Goal: Task Accomplishment & Management: Manage account settings

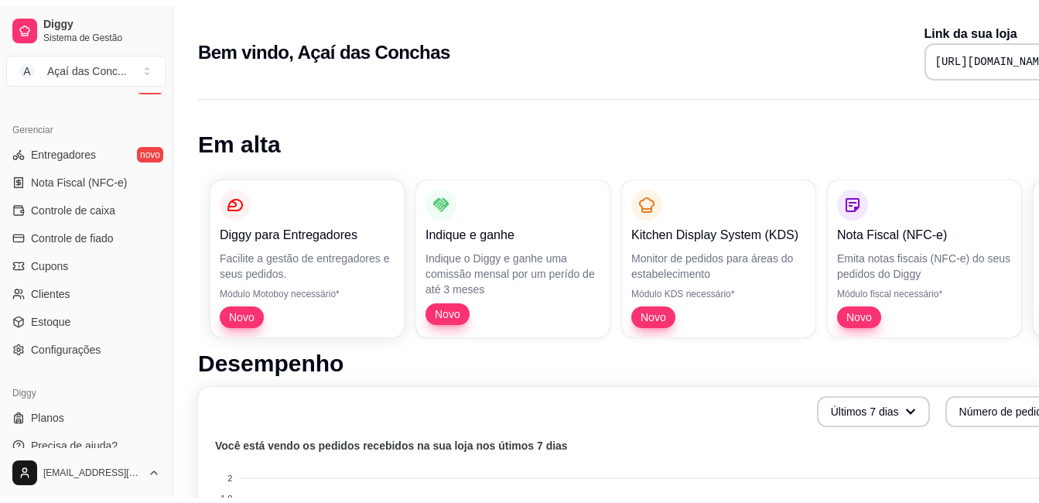
scroll to position [610, 0]
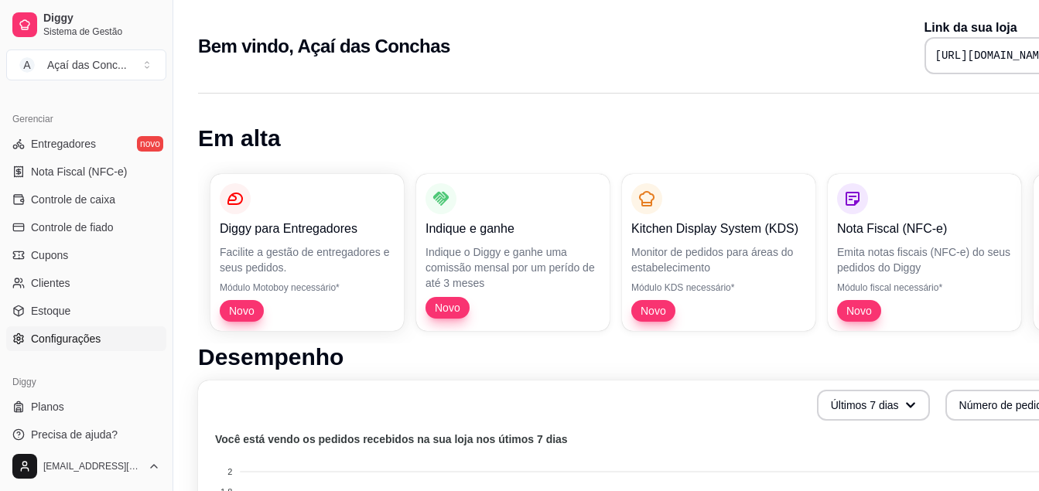
click at [80, 343] on span "Configurações" at bounding box center [66, 338] width 70 height 15
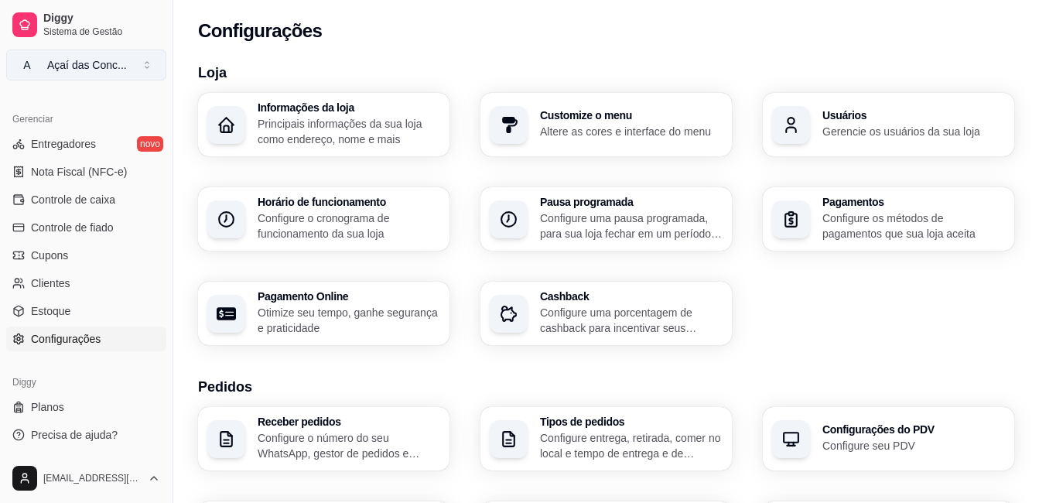
click at [111, 76] on button "A Açaí das Conc ..." at bounding box center [86, 64] width 160 height 31
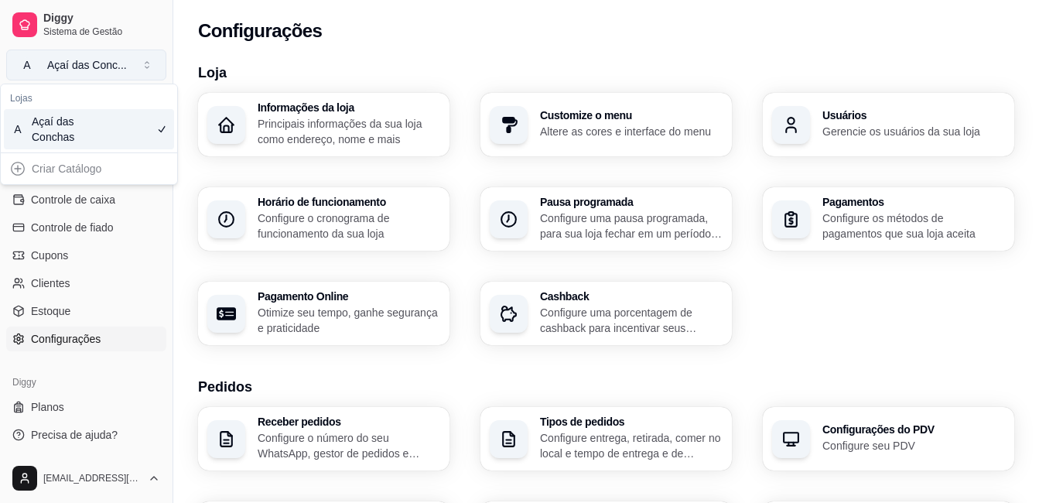
click at [111, 76] on button "A Açaí das Conc ..." at bounding box center [86, 64] width 160 height 31
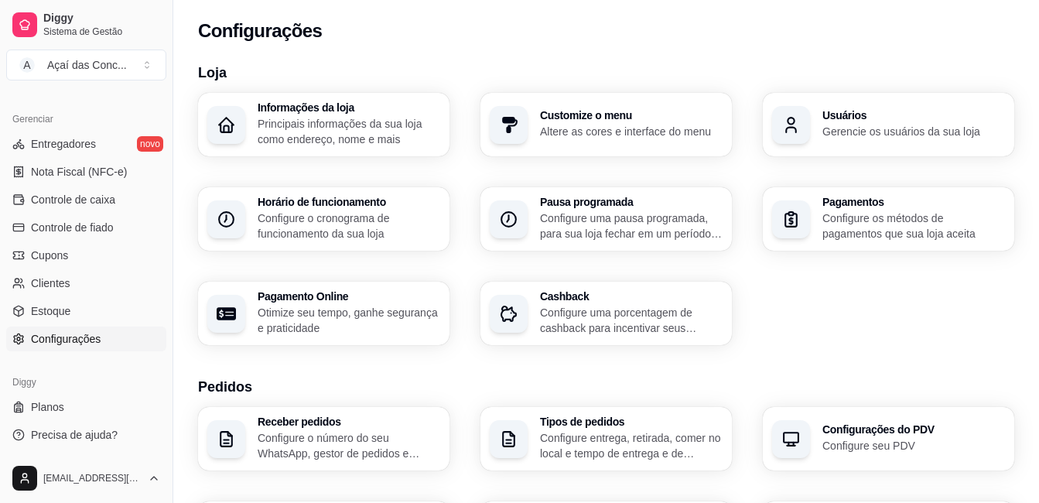
drag, startPoint x: 162, startPoint y: 332, endPoint x: 172, endPoint y: 279, distance: 53.5
click at [172, 279] on button "Toggle Sidebar" at bounding box center [172, 251] width 12 height 503
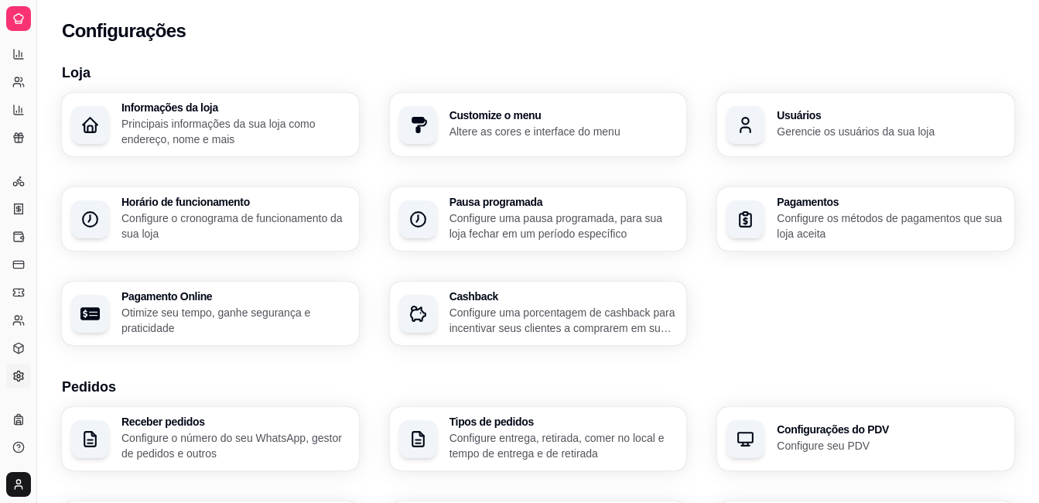
scroll to position [299, 0]
click at [22, 474] on html "Diggy Sistema de Gestão A Açaí das Conc ... Loja aberta Período gratuito até 21…" at bounding box center [519, 251] width 1039 height 503
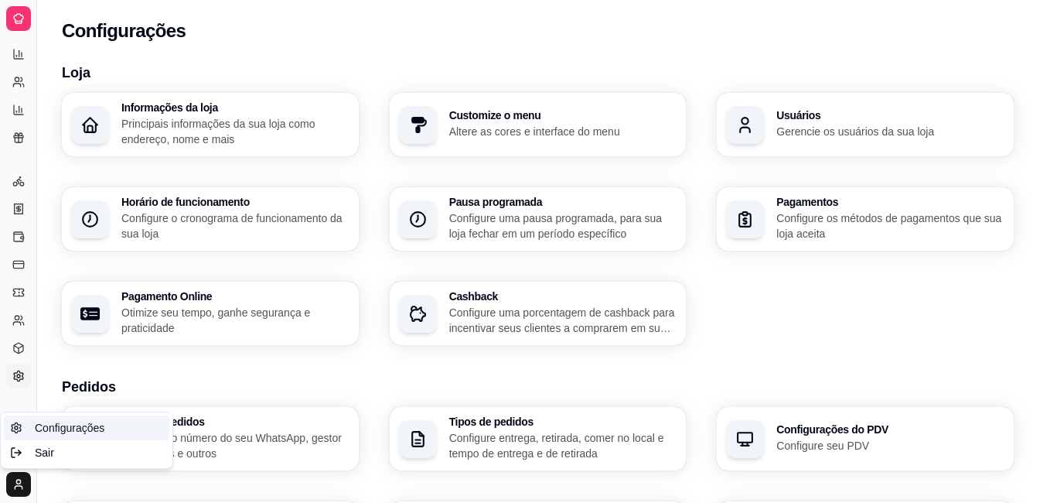
click at [72, 425] on span "Configurações" at bounding box center [70, 427] width 70 height 15
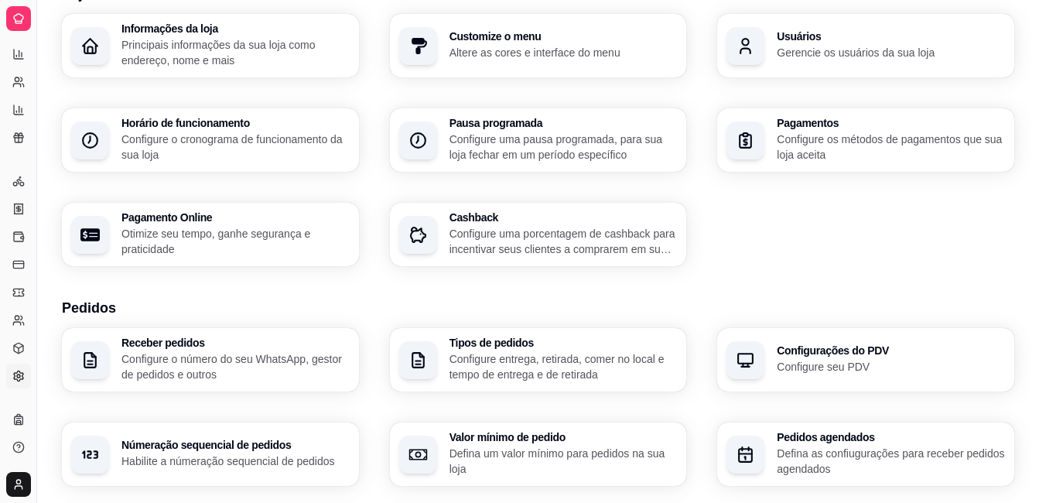
scroll to position [0, 0]
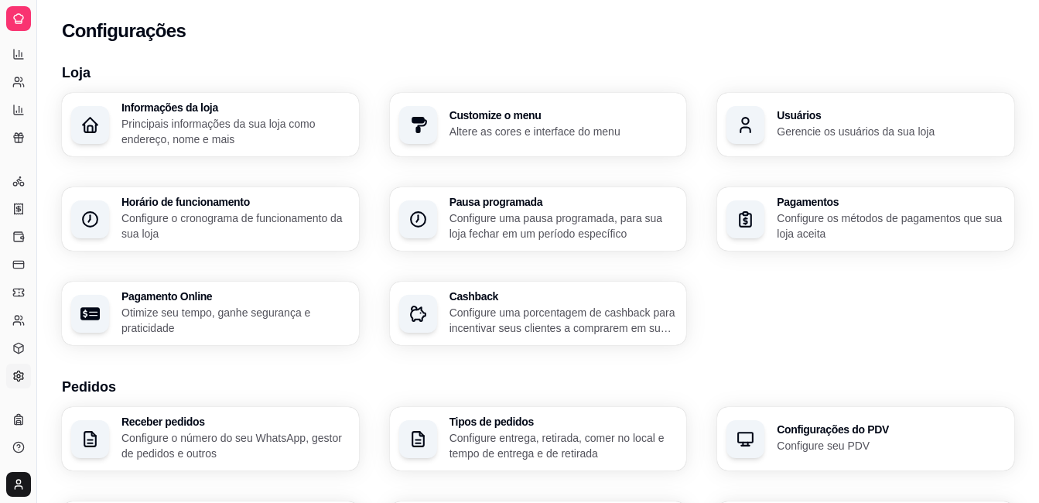
click at [824, 120] on h3 "Usuários" at bounding box center [890, 115] width 228 height 11
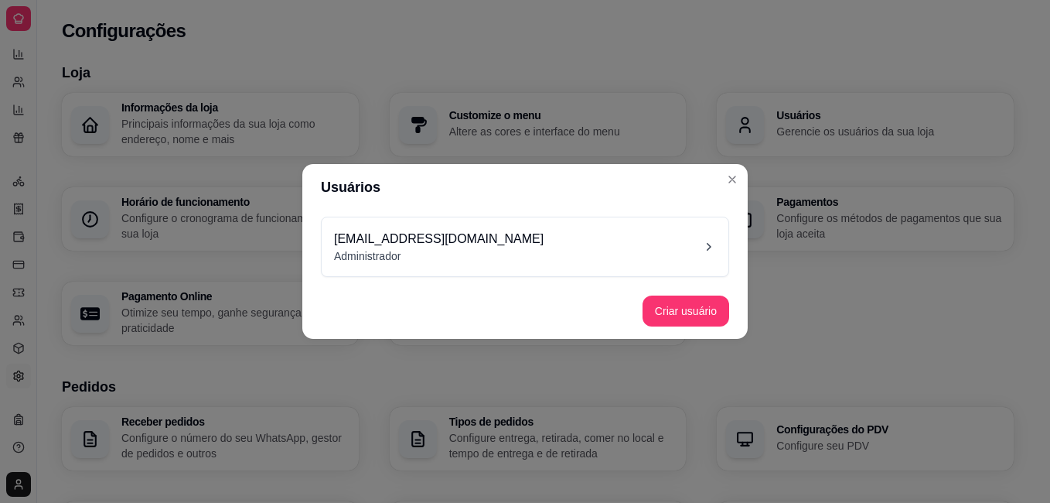
click at [697, 268] on div "acaidasconchas@gmail.com Administrador" at bounding box center [525, 246] width 407 height 59
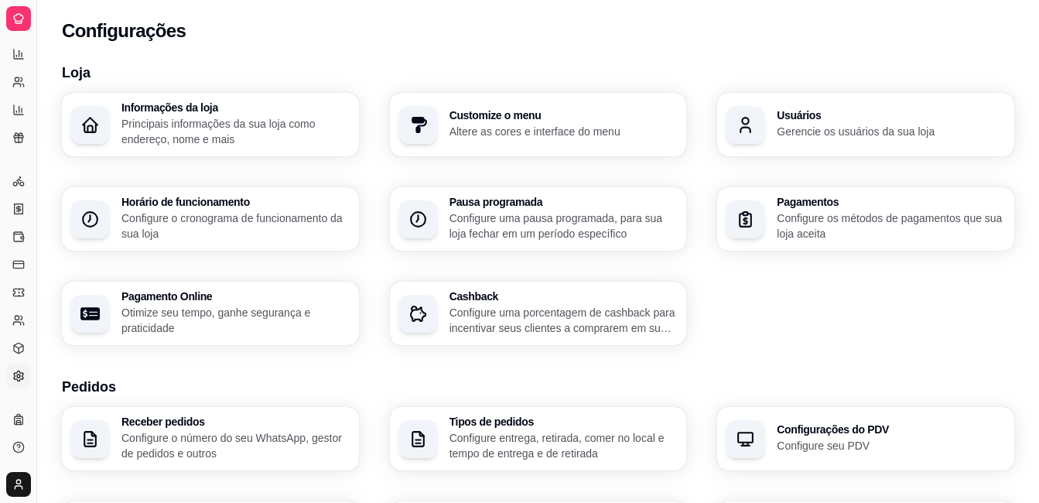
click at [17, 5] on div "Diggy Sistema de Gestão A Açaí das Conc ..." at bounding box center [18, 18] width 36 height 37
click at [16, 15] on icon at bounding box center [18, 18] width 9 height 9
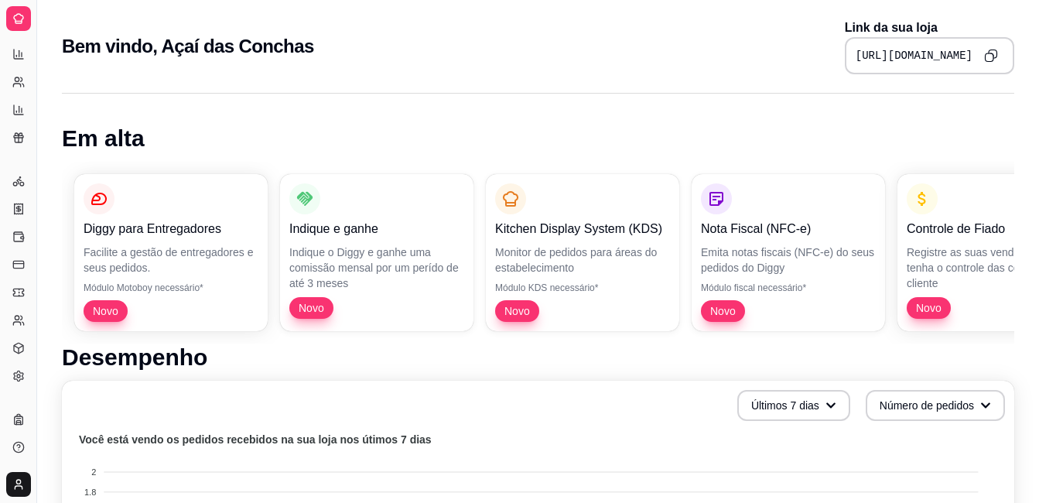
drag, startPoint x: 35, startPoint y: 455, endPoint x: 245, endPoint y: 433, distance: 211.5
click at [11, 20] on div at bounding box center [18, 18] width 25 height 25
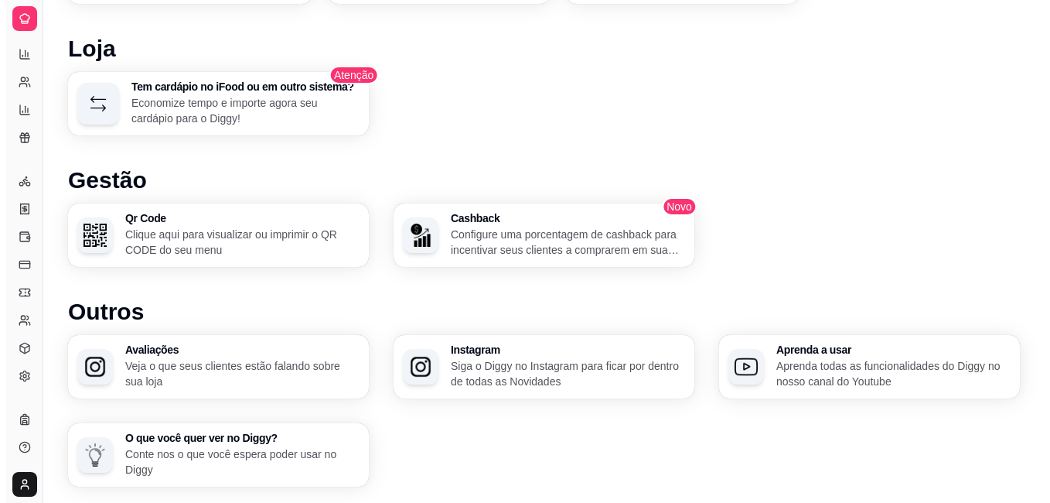
scroll to position [875, 0]
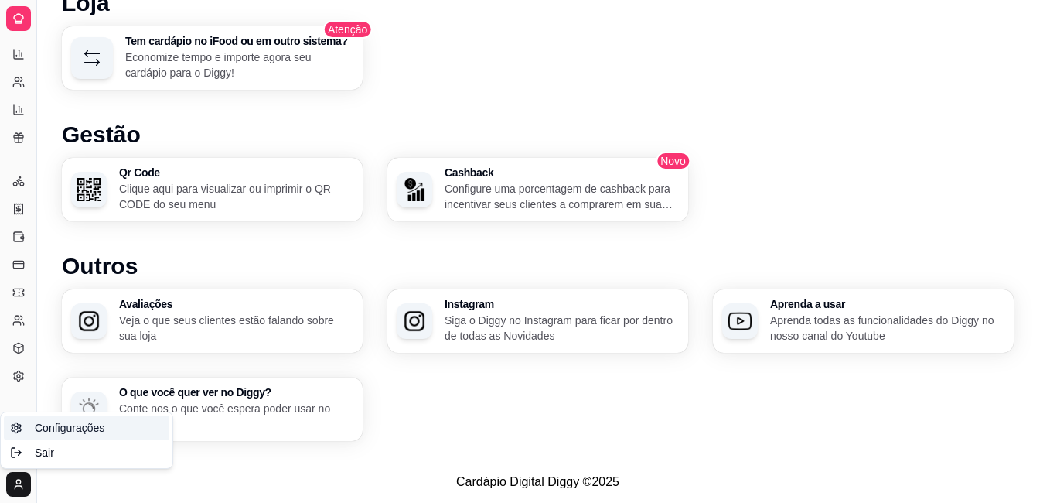
click at [65, 434] on span "Configurações" at bounding box center [70, 427] width 70 height 15
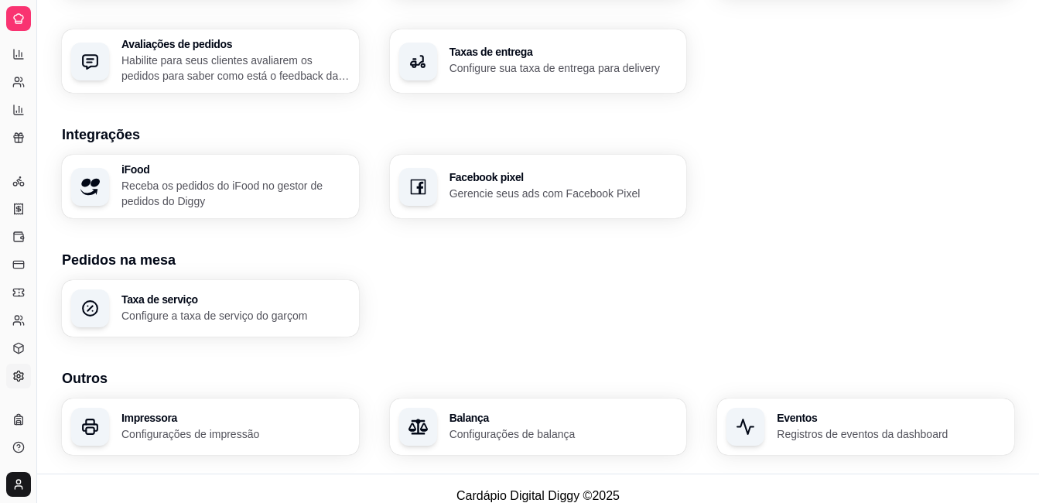
scroll to position [581, 0]
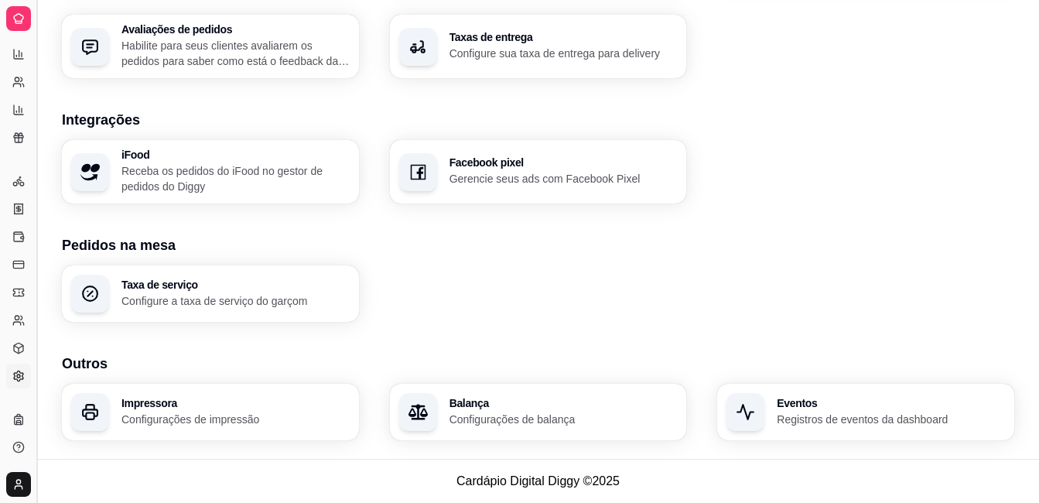
click at [33, 23] on button "Toggle Sidebar" at bounding box center [36, 251] width 12 height 503
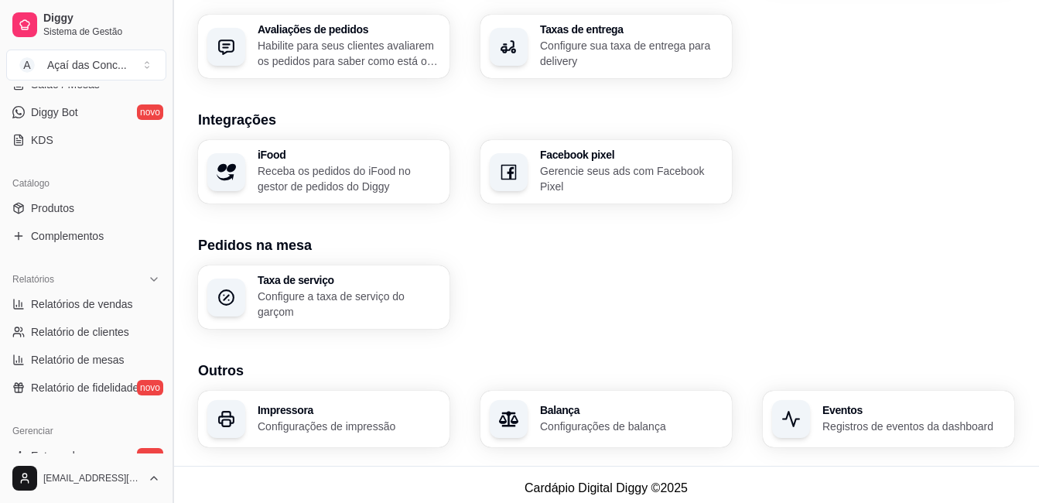
scroll to position [459, 0]
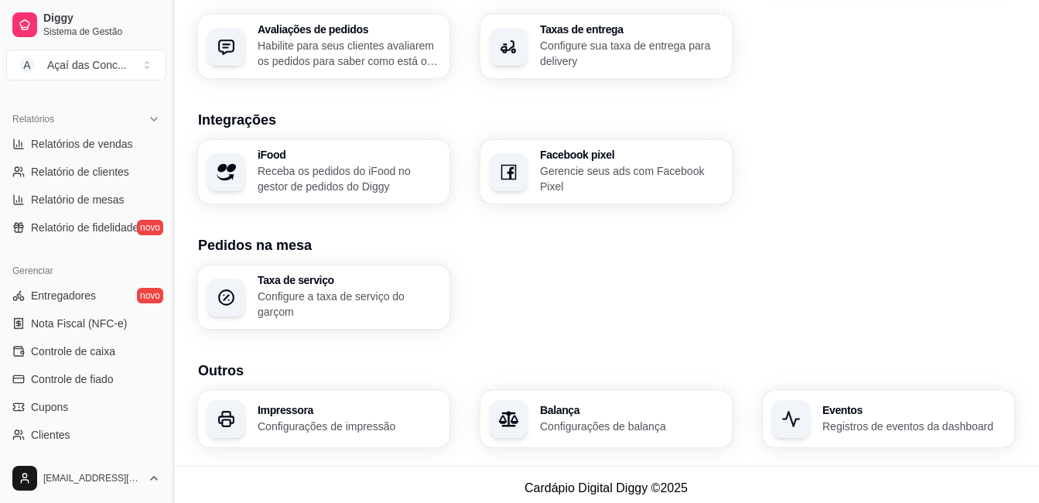
drag, startPoint x: 166, startPoint y: 288, endPoint x: 170, endPoint y: 384, distance: 96.0
click at [170, 384] on button "Toggle Sidebar" at bounding box center [172, 251] width 12 height 503
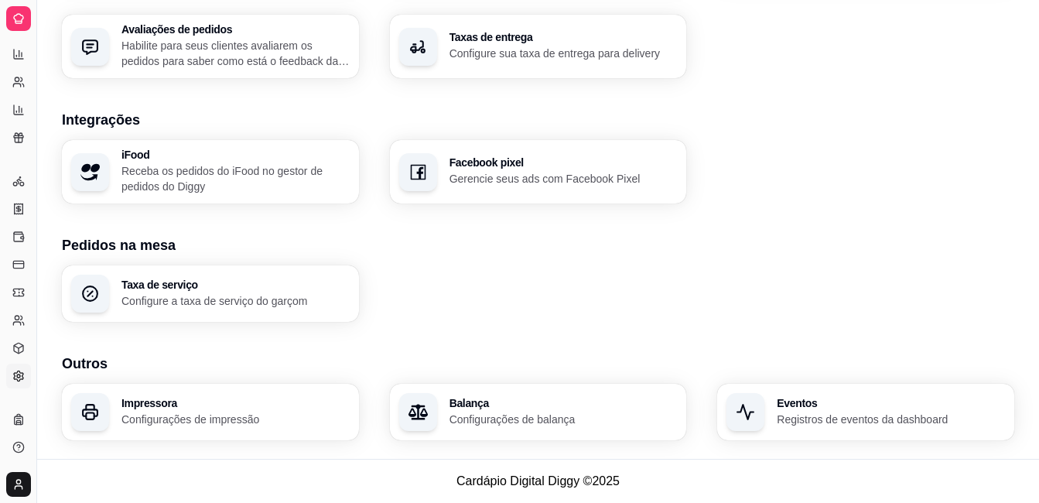
scroll to position [299, 0]
click at [39, 263] on button "Toggle Sidebar" at bounding box center [36, 251] width 12 height 503
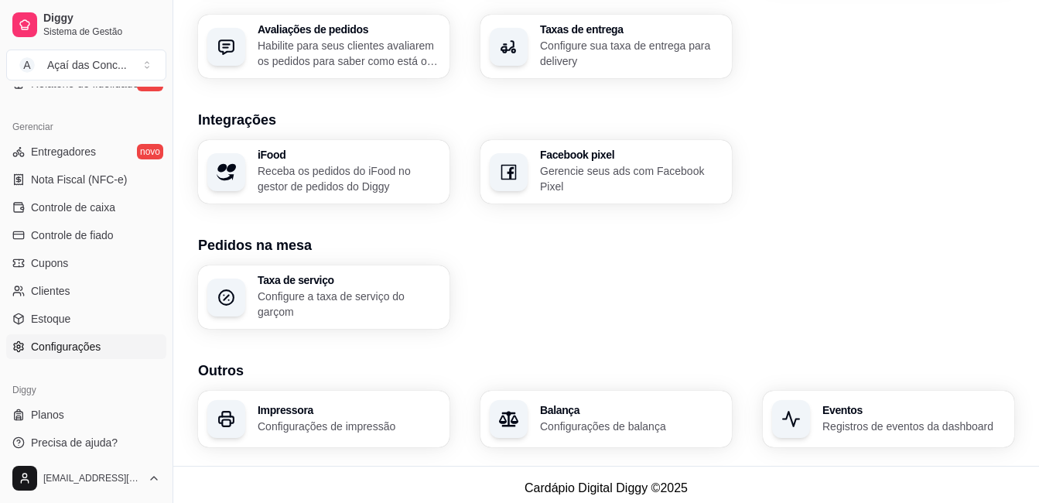
scroll to position [610, 0]
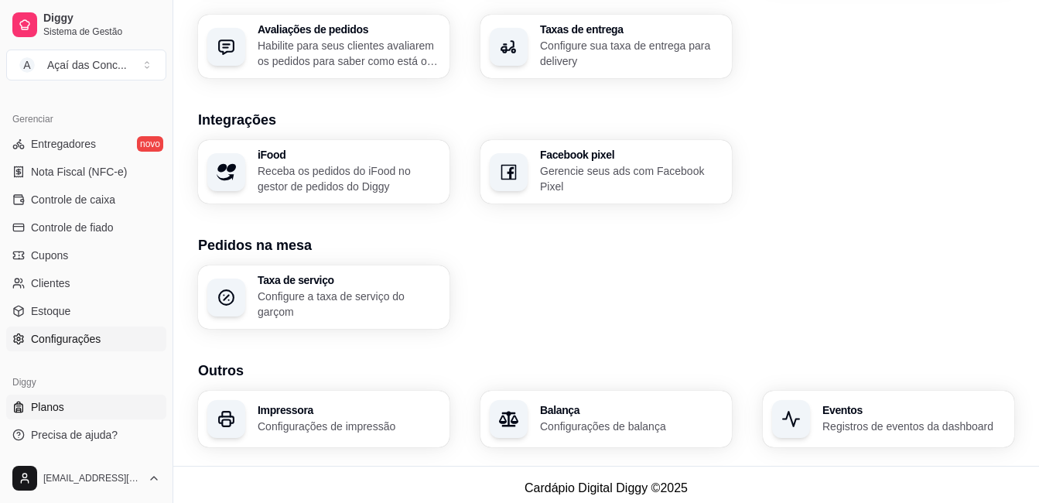
click at [77, 408] on link "Planos" at bounding box center [86, 406] width 160 height 25
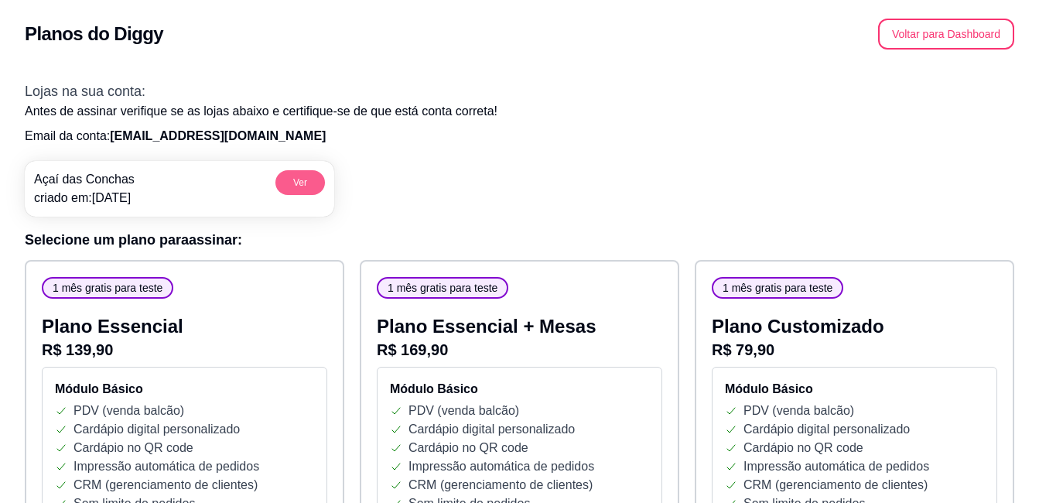
click at [294, 186] on button "Ver" at bounding box center [299, 182] width 49 height 25
click at [909, 24] on button "Voltar para Dashboard" at bounding box center [946, 34] width 136 height 31
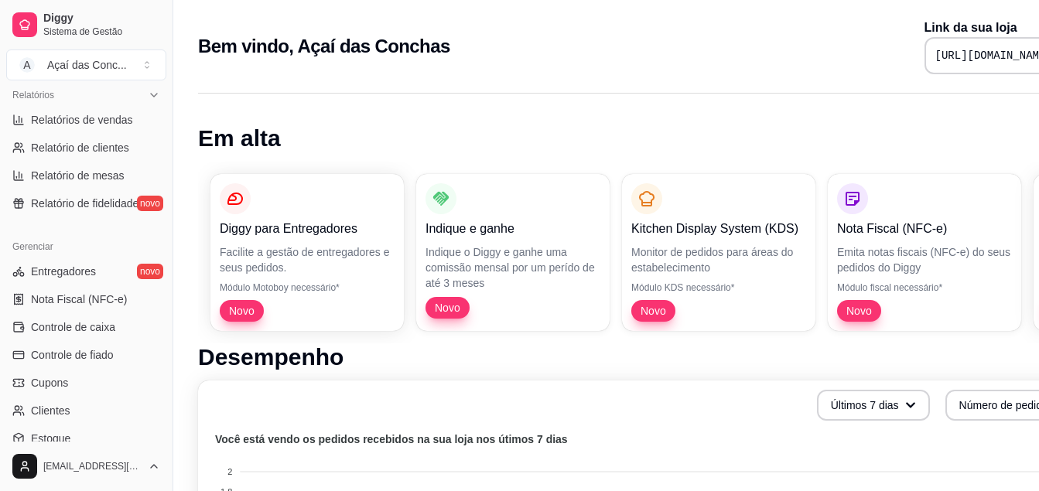
scroll to position [484, 0]
